Goal: Understand process/instructions: Learn how to perform a task or action

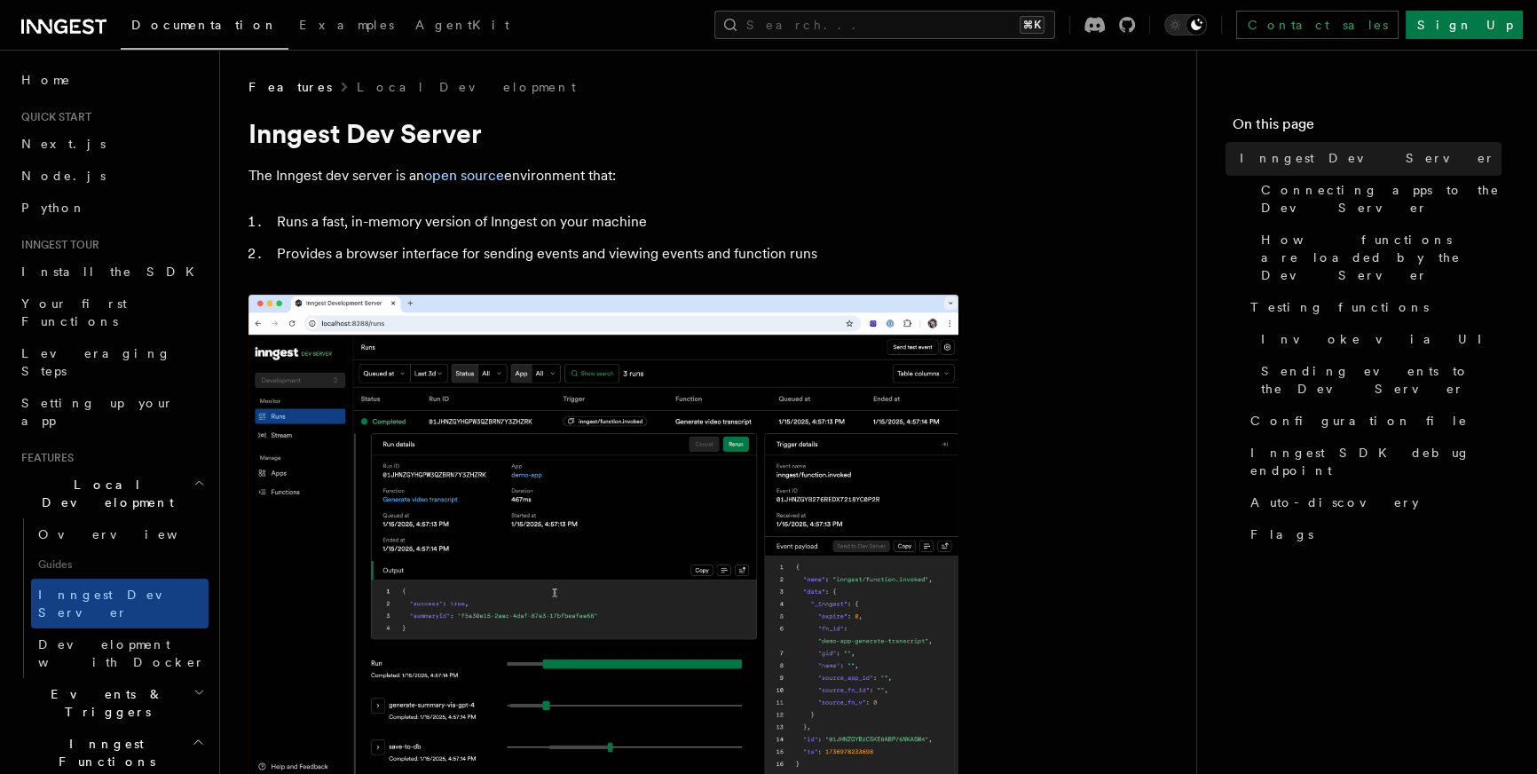
scroll to position [387, 0]
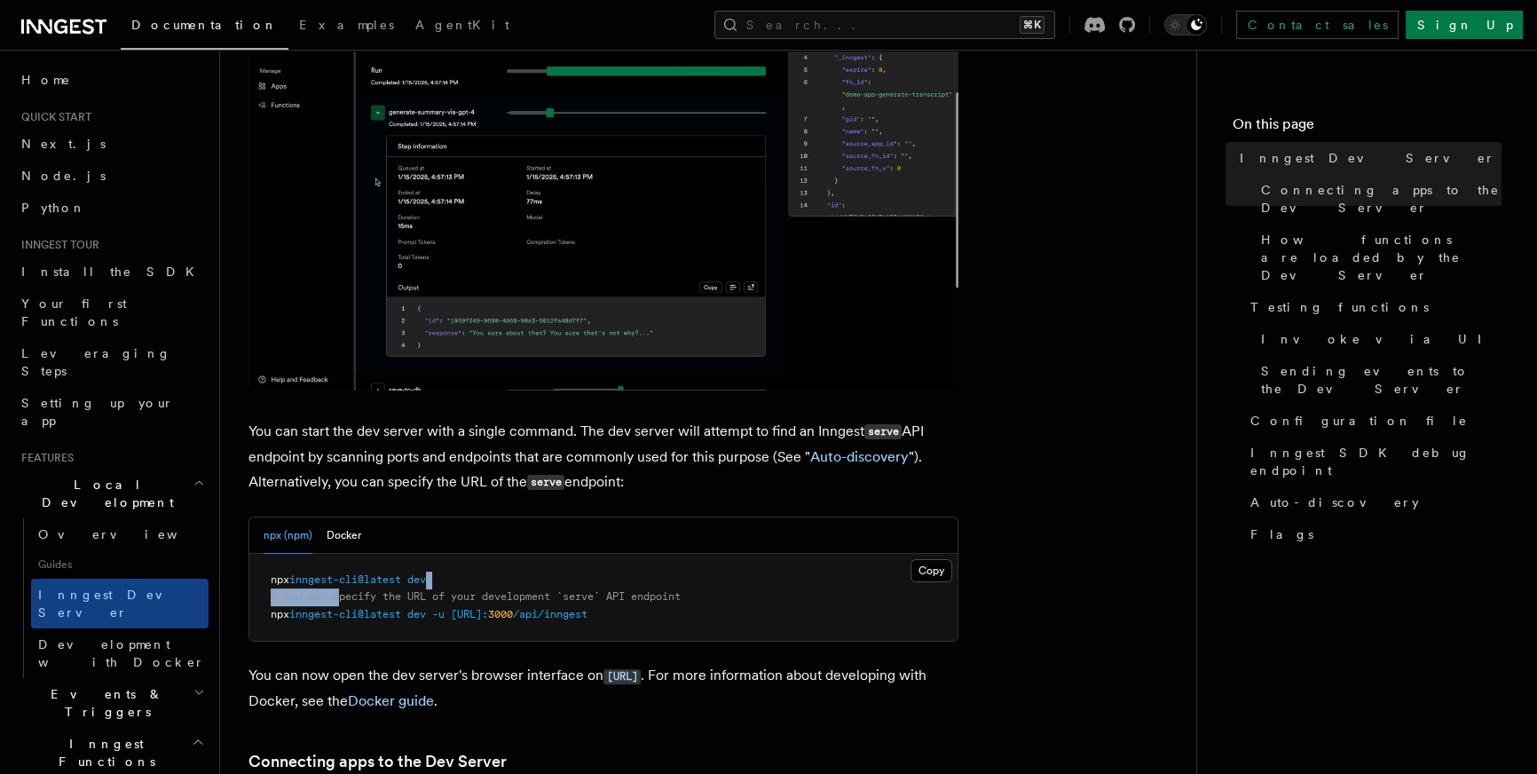
drag, startPoint x: 458, startPoint y: 579, endPoint x: 345, endPoint y: 587, distance: 112.9
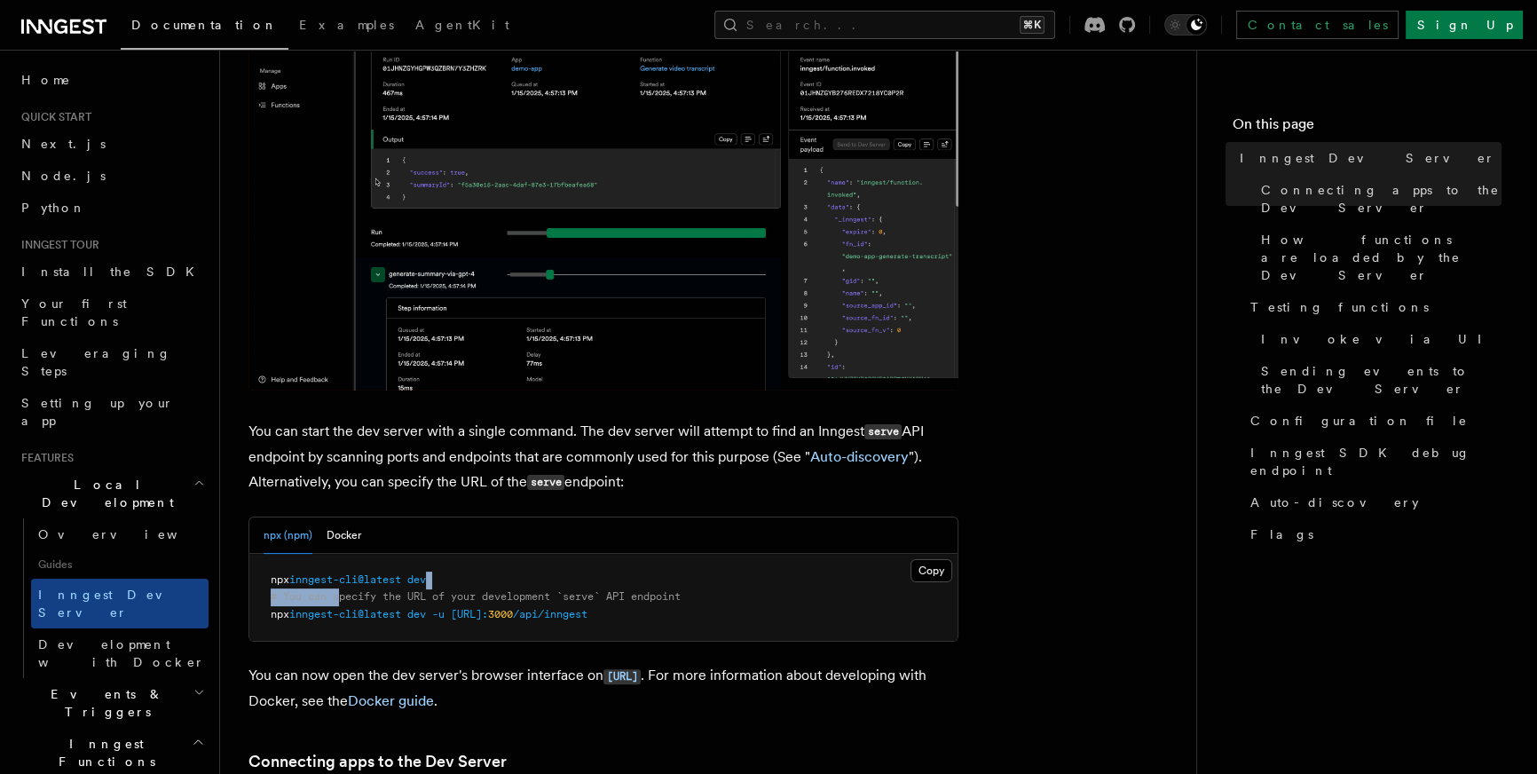
click at [342, 588] on pre "npx inngest-cli@latest dev # You can specify the URL of your development `serve…" at bounding box center [603, 598] width 708 height 88
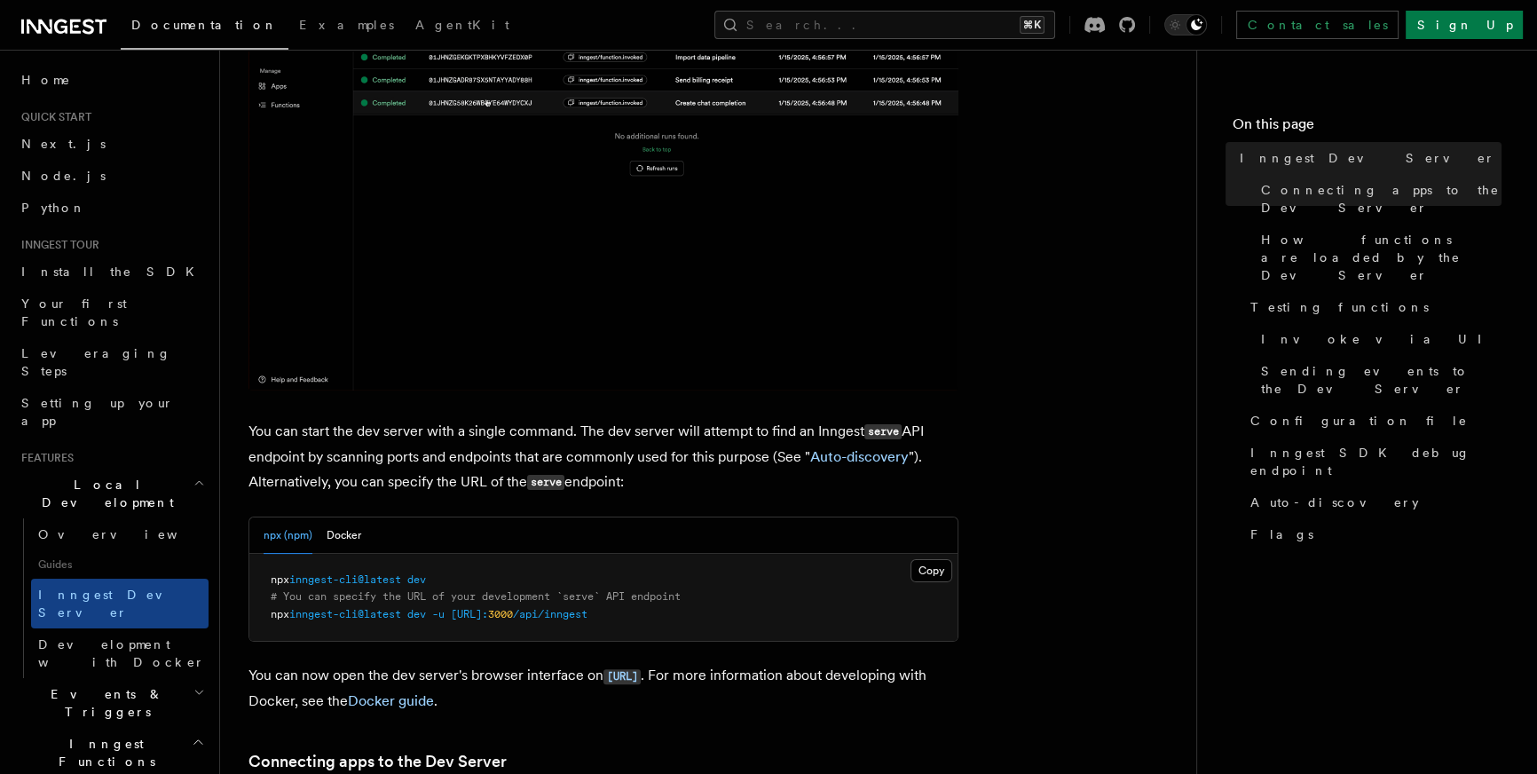
drag, startPoint x: 356, startPoint y: 582, endPoint x: 383, endPoint y: 582, distance: 27.5
click at [356, 582] on span "inngest-cli@latest" at bounding box center [345, 579] width 112 height 12
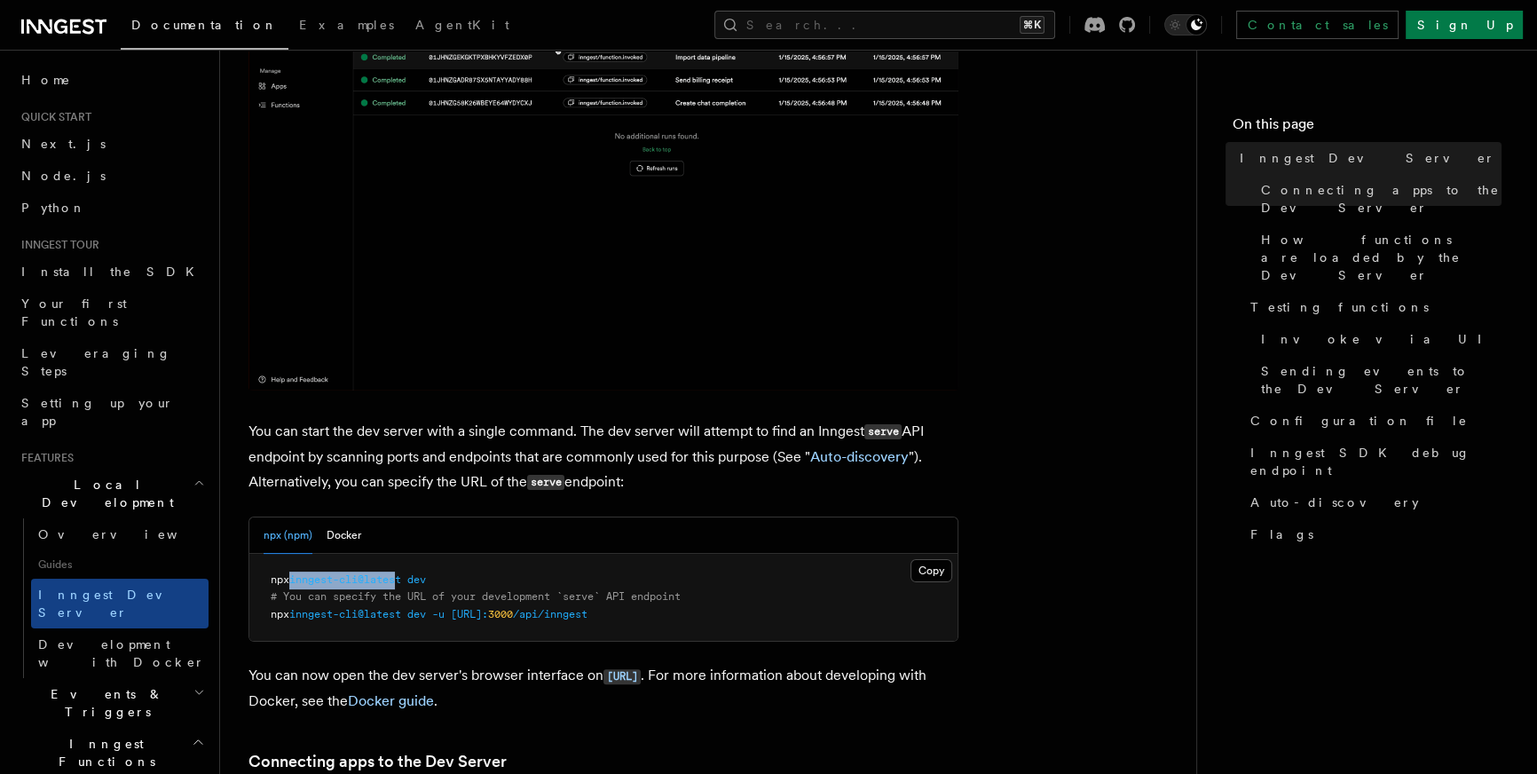
copy span "inngest-cli@lates"
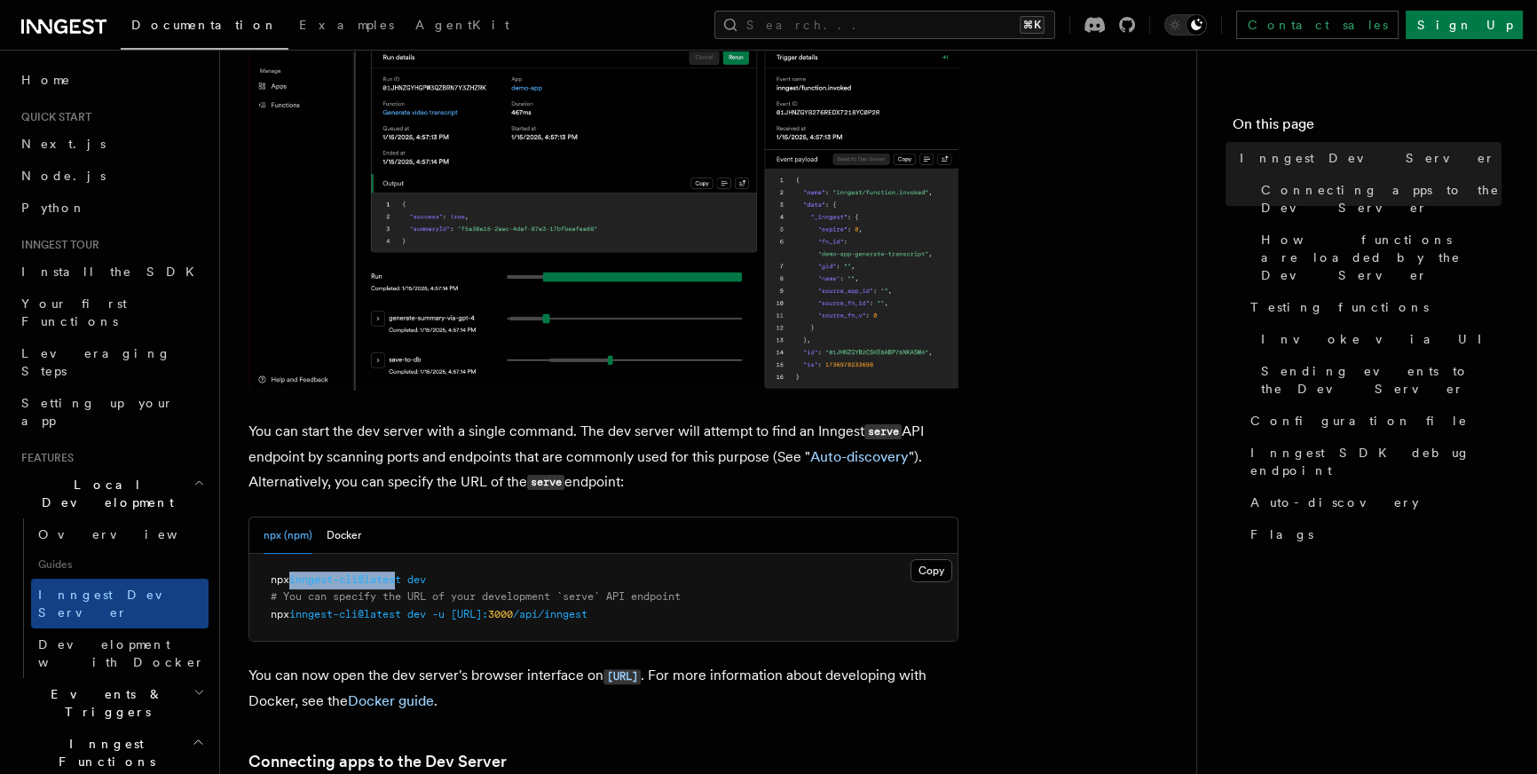
drag, startPoint x: 380, startPoint y: 588, endPoint x: 297, endPoint y: 578, distance: 83.2
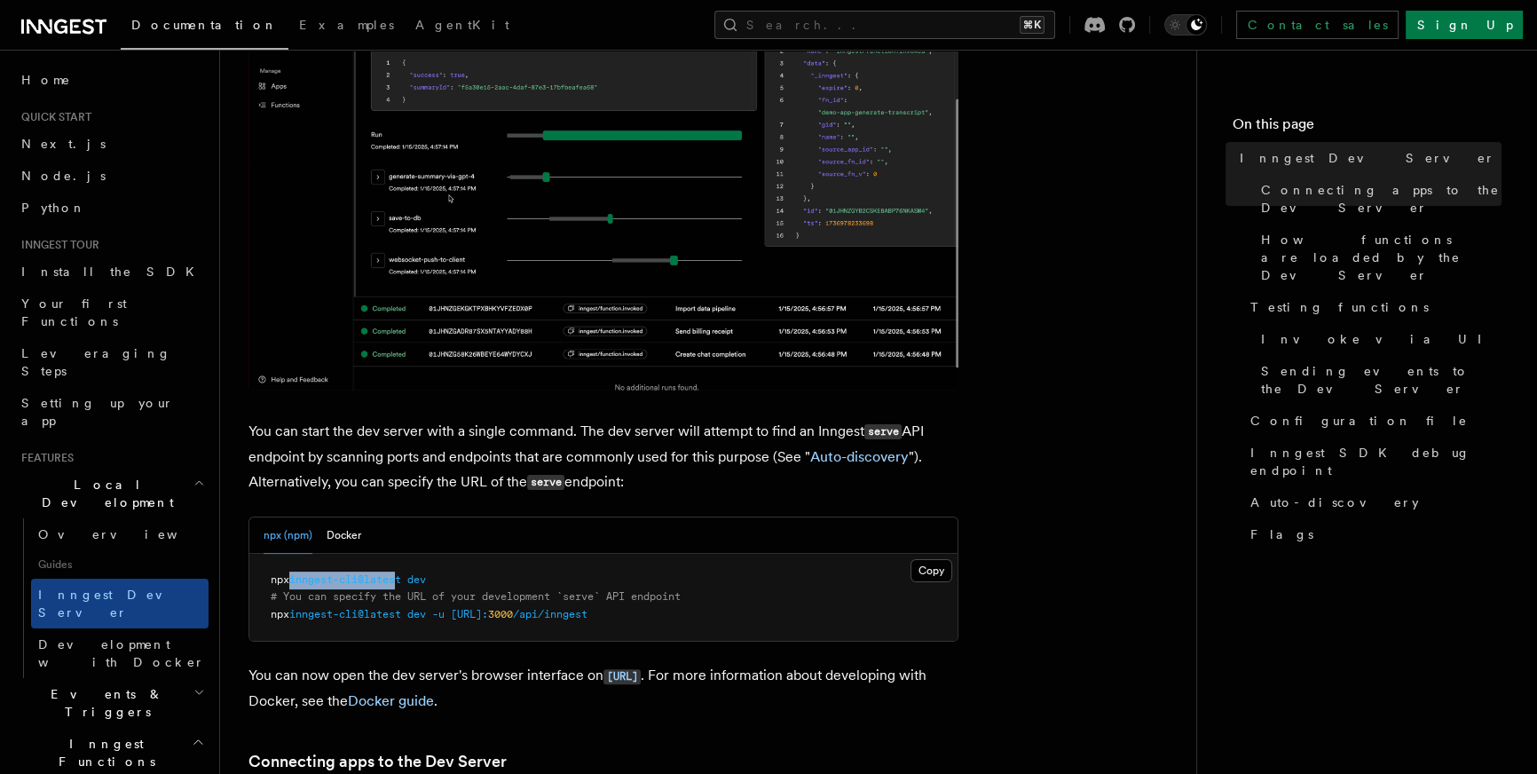
click at [297, 578] on span "inngest-cli@latest" at bounding box center [345, 579] width 112 height 12
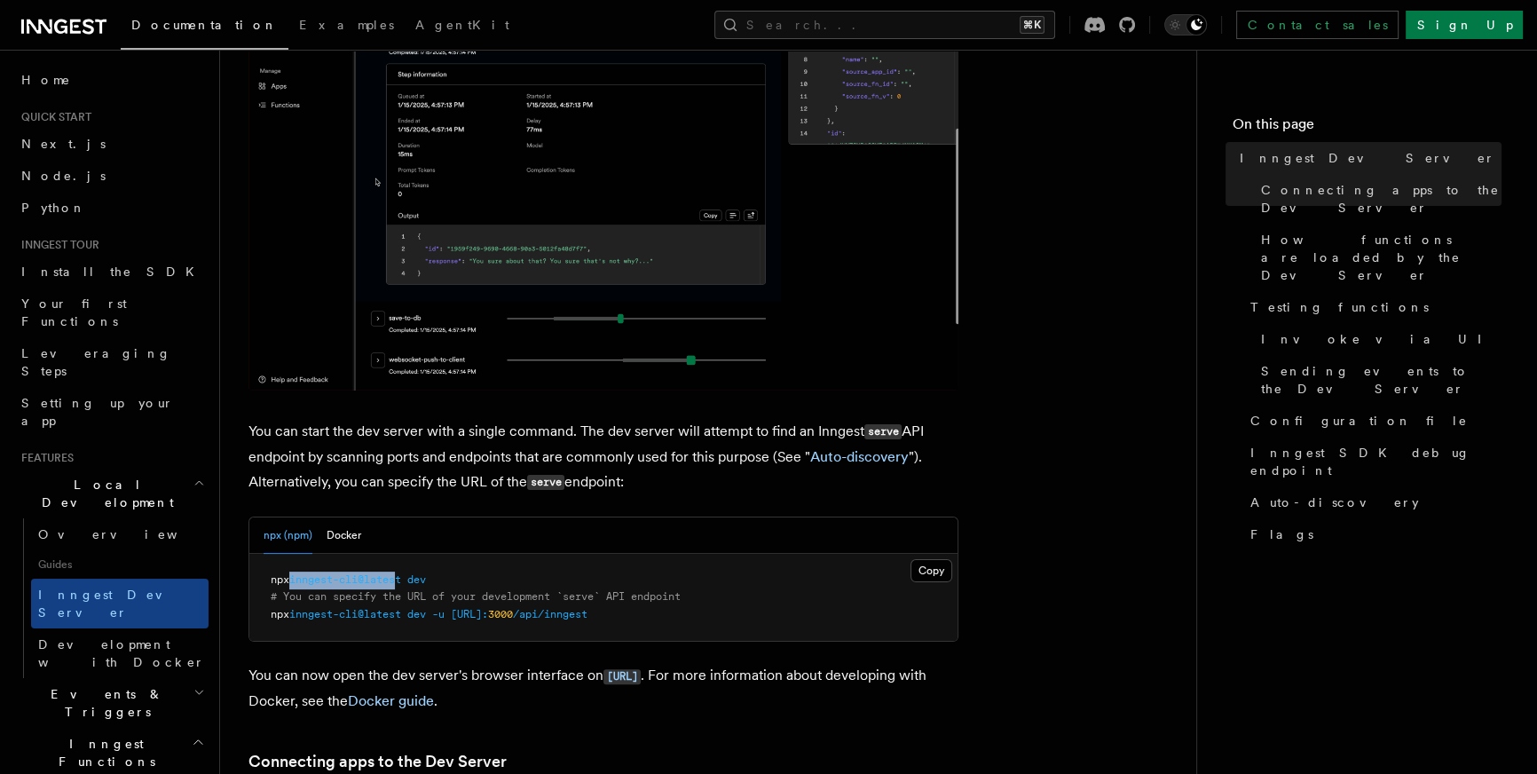
click at [297, 578] on span "inngest-cli@latest" at bounding box center [345, 579] width 112 height 12
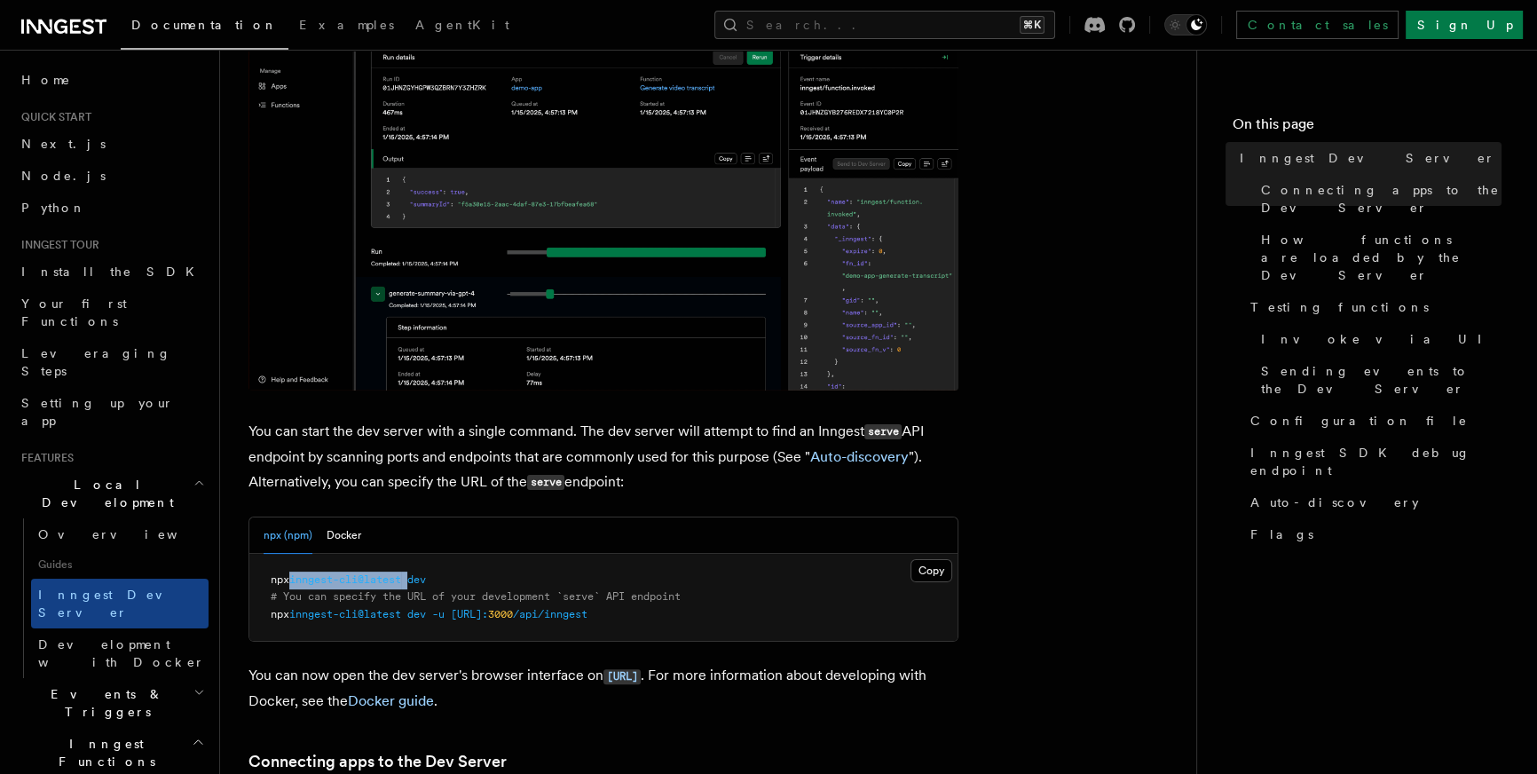
drag, startPoint x: 298, startPoint y: 578, endPoint x: 422, endPoint y: 577, distance: 123.3
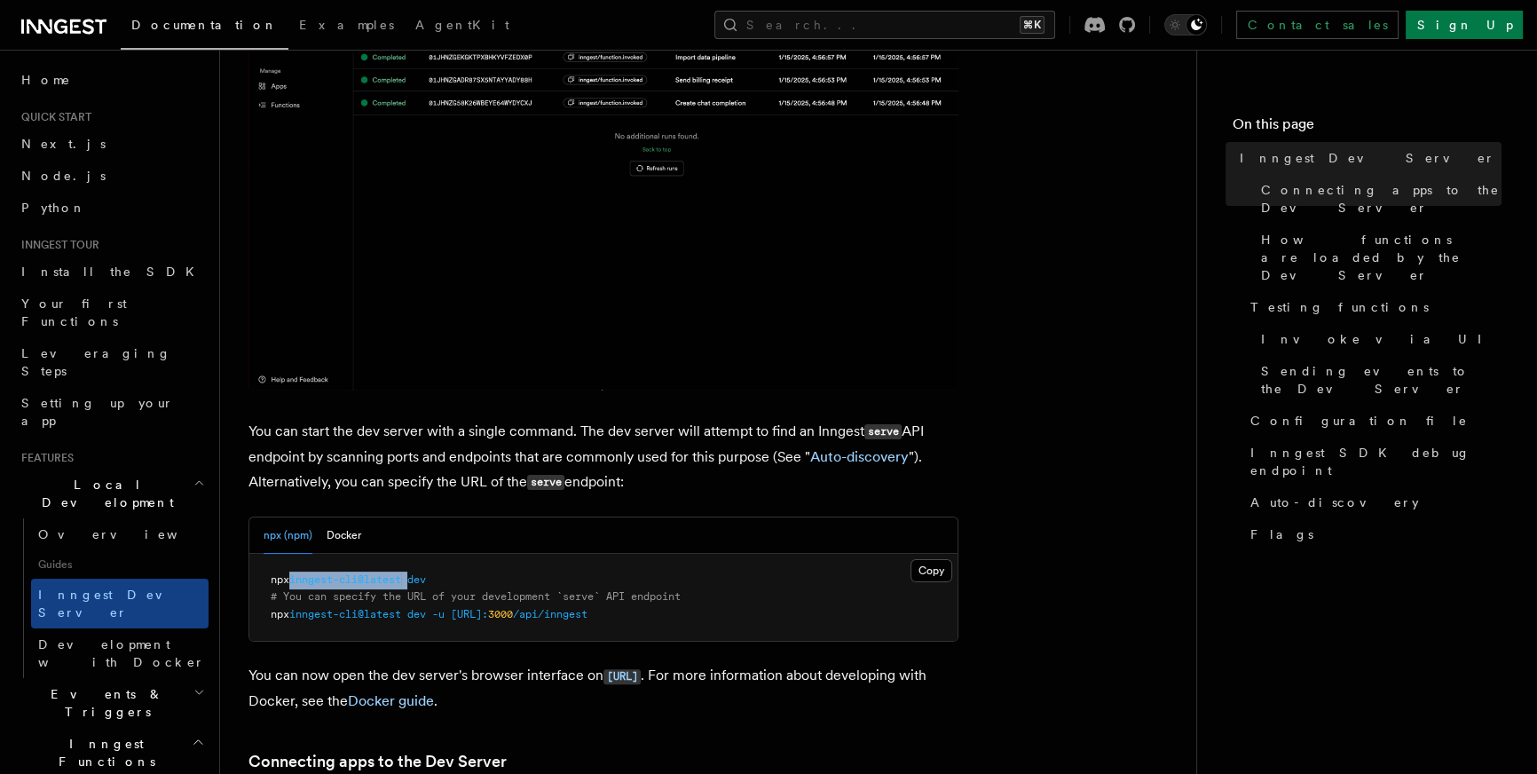
click at [412, 580] on span "npx inngest-cli@latest dev" at bounding box center [348, 579] width 155 height 12
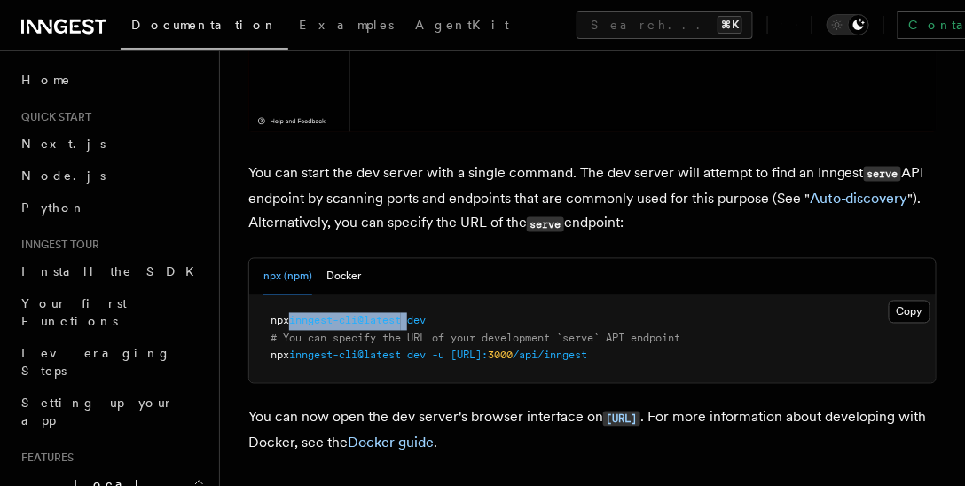
scroll to position [873, 0]
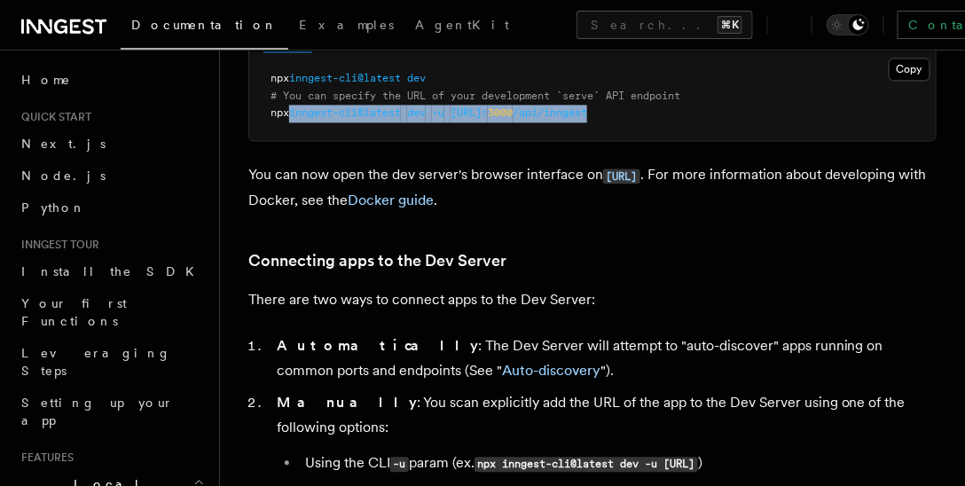
drag, startPoint x: 297, startPoint y: 111, endPoint x: 770, endPoint y: 107, distance: 473.0
click at [769, 107] on pre "npx inngest-cli@latest dev # You can specify the URL of your development `serve…" at bounding box center [592, 96] width 687 height 88
copy span "inngest-cli@latest dev -u [URL]: 3000 /api/inngest"
